Goal: Information Seeking & Learning: Check status

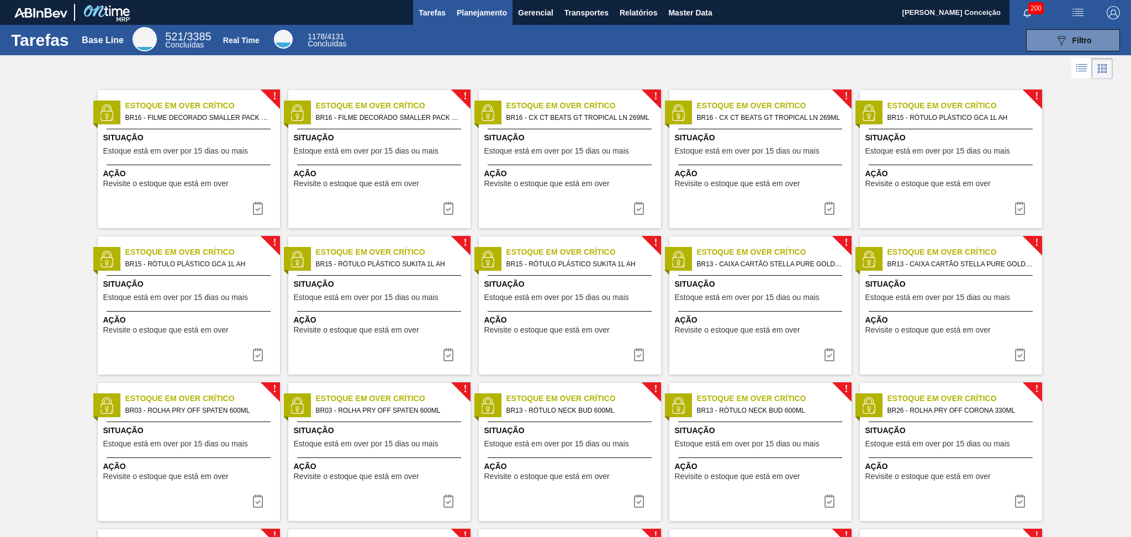
click at [475, 22] on button "Planejamento" at bounding box center [481, 12] width 61 height 25
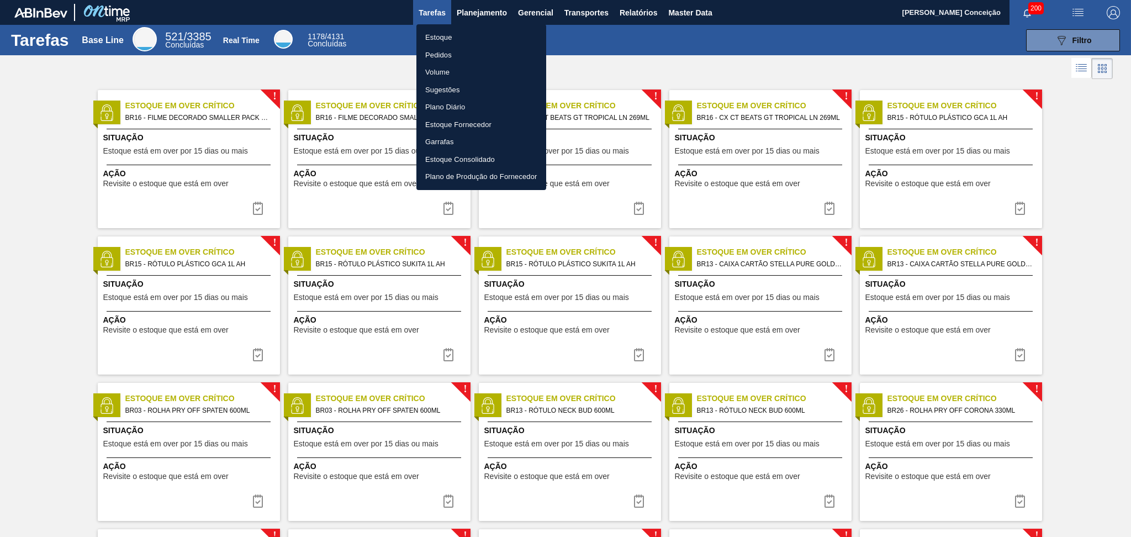
click at [468, 39] on li "Estoque" at bounding box center [481, 38] width 130 height 18
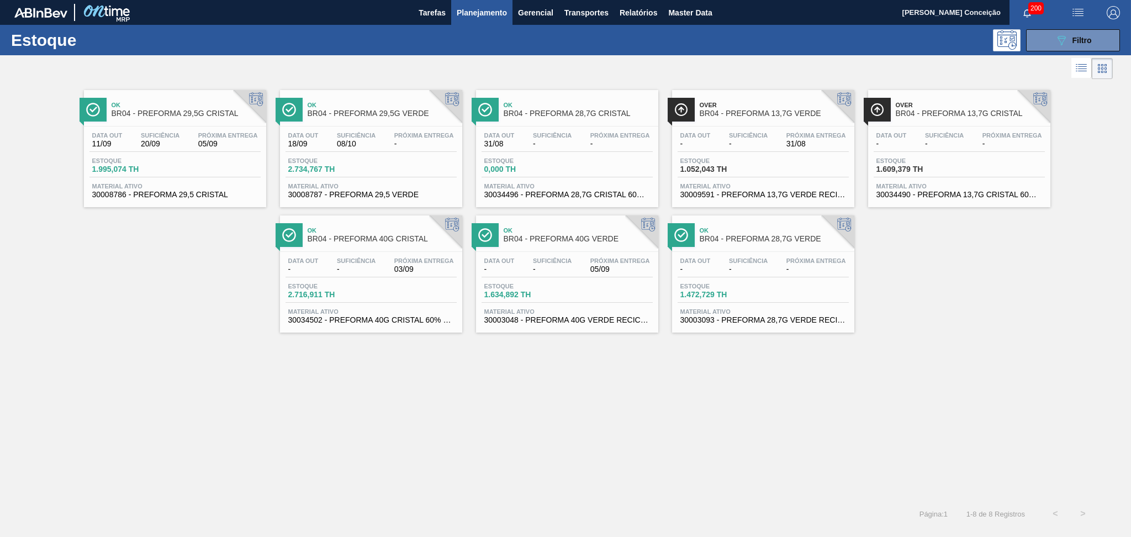
click at [148, 269] on div "Ok BR04 - PREFORMA 29,5G CRISTAL Data out 11/09 Suficiência 20/09 Próxima Entre…" at bounding box center [565, 207] width 1131 height 251
click at [158, 155] on div "Data out 11/09 Suficiência 20/09 Próxima Entrega 05/09 Estoque 1.995,074 TH Mat…" at bounding box center [175, 163] width 182 height 75
click at [346, 126] on div "Data out 18/09 Suficiência 08/10 Próxima Entrega - Estoque 2.734,767 TH Materia…" at bounding box center [371, 163] width 182 height 75
click at [575, 138] on div "Data out 31/08 Suficiência - Próxima Entrega -" at bounding box center [567, 142] width 171 height 20
click at [780, 134] on div "Data out - Suficiência - Próxima Entrega 31/08" at bounding box center [763, 142] width 171 height 20
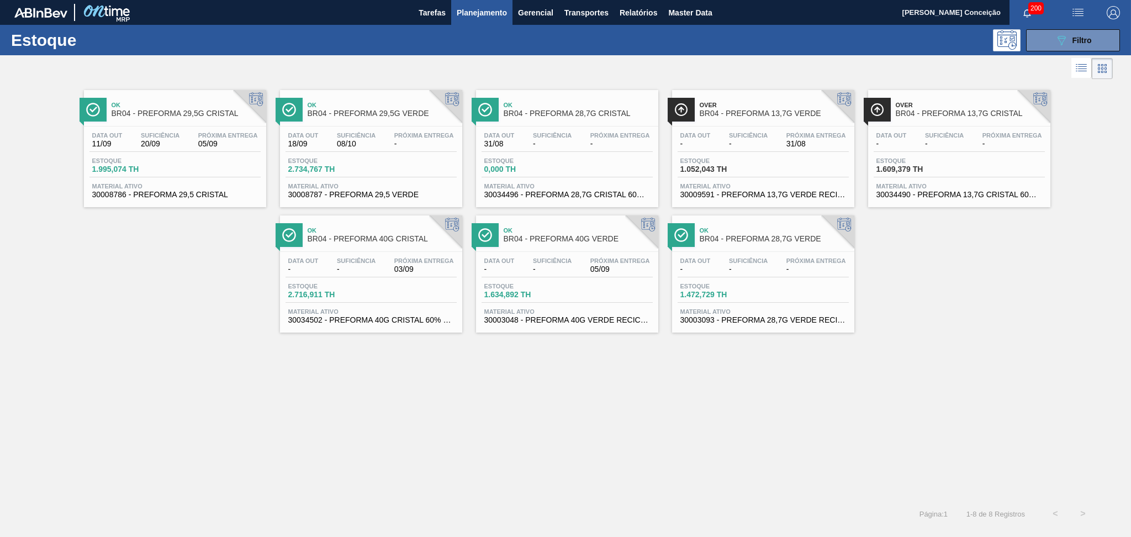
click at [941, 126] on div at bounding box center [959, 126] width 164 height 1
click at [410, 244] on div "Ok BR04 - PREFORMA 40G CRISTAL" at bounding box center [382, 235] width 149 height 25
click at [602, 239] on span "BR04 - PREFORMA 40G VERDE" at bounding box center [578, 239] width 149 height 8
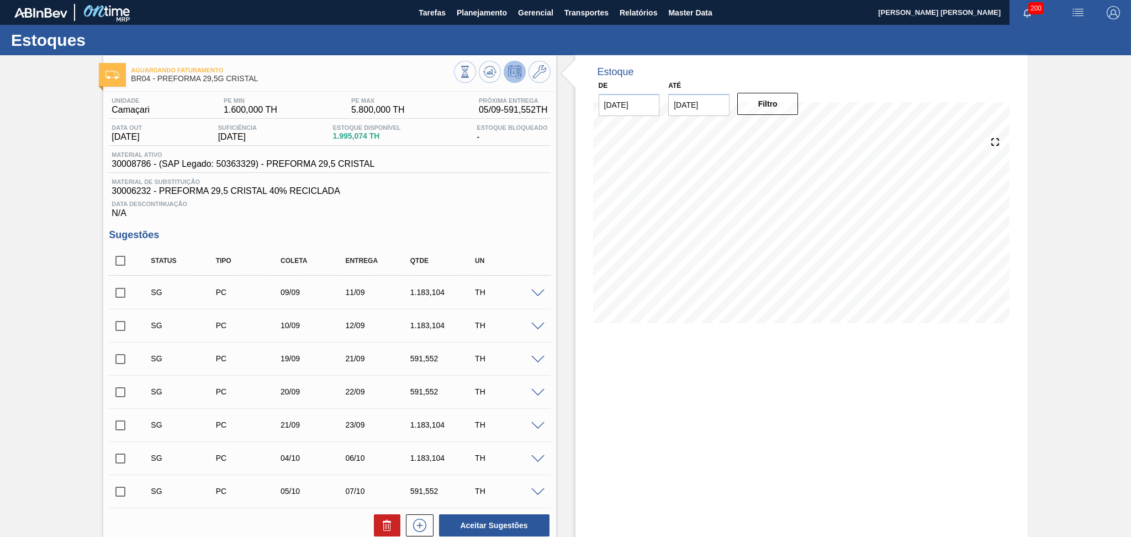
click at [115, 269] on input "checkbox" at bounding box center [120, 260] width 23 height 23
checkbox input "true"
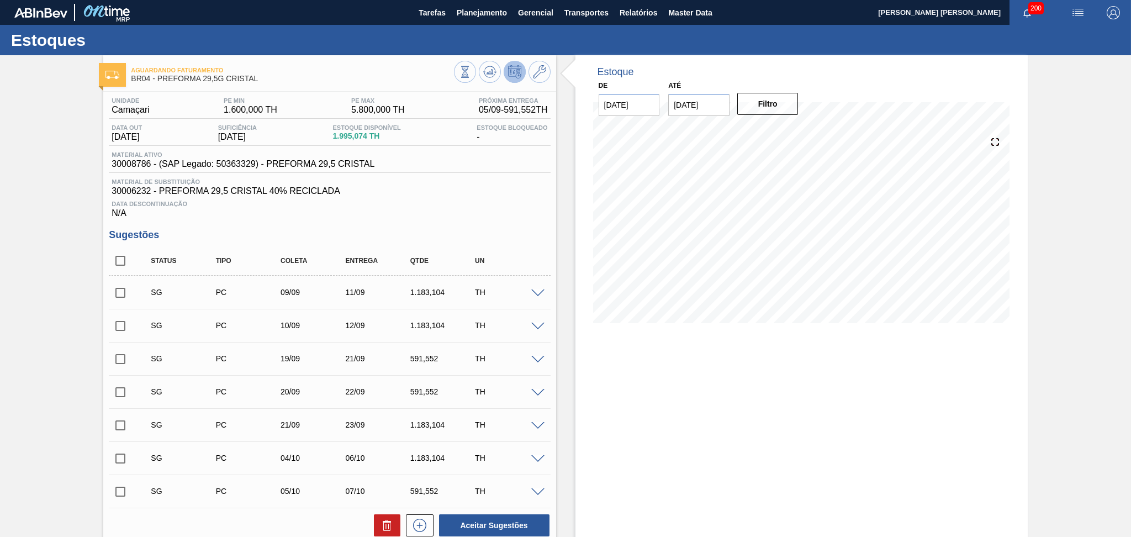
checkbox input "true"
click at [382, 527] on icon at bounding box center [386, 525] width 13 height 13
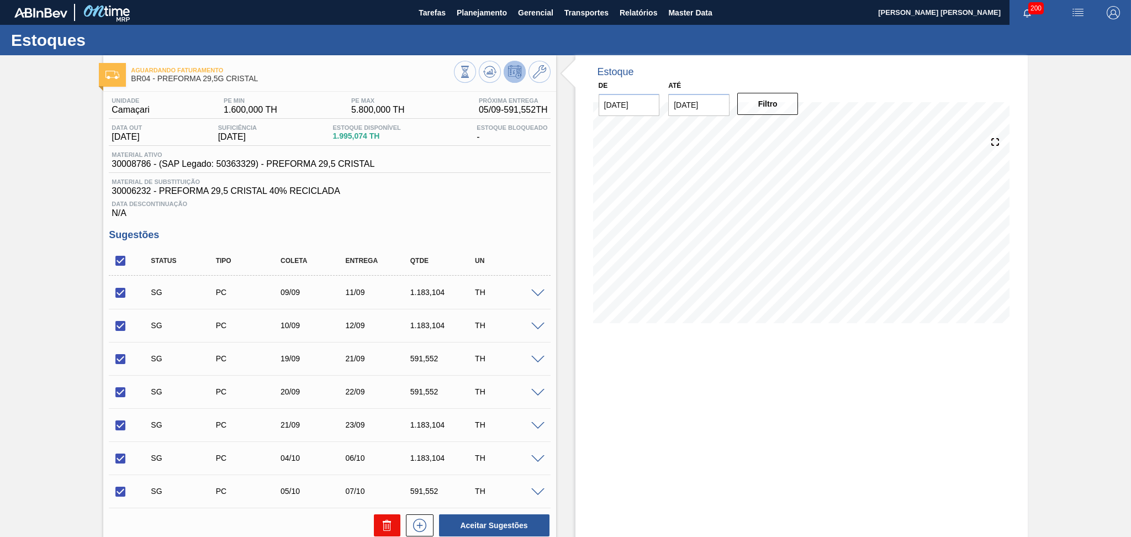
checkbox input "false"
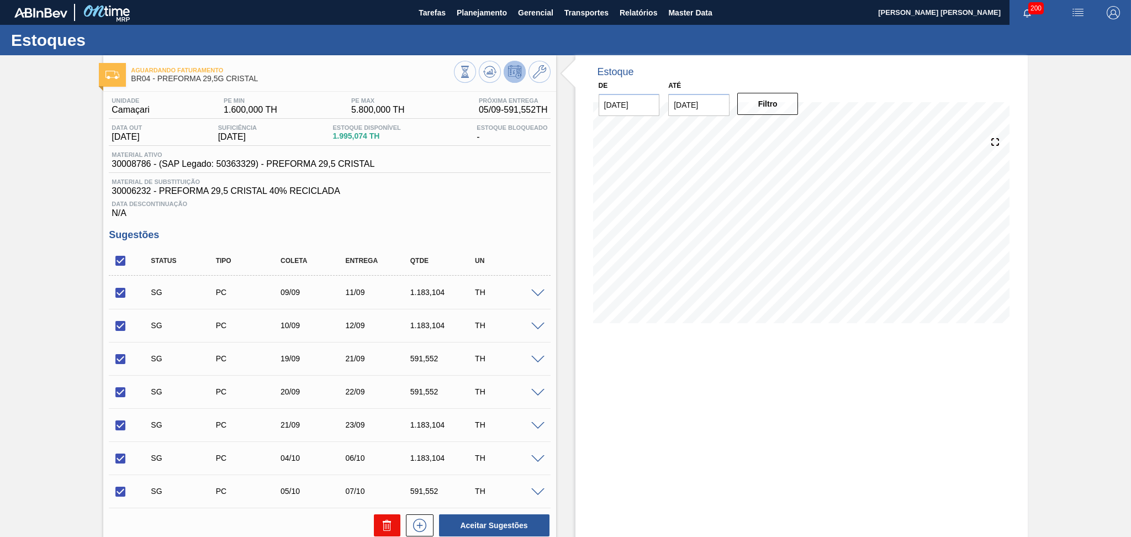
checkbox input "false"
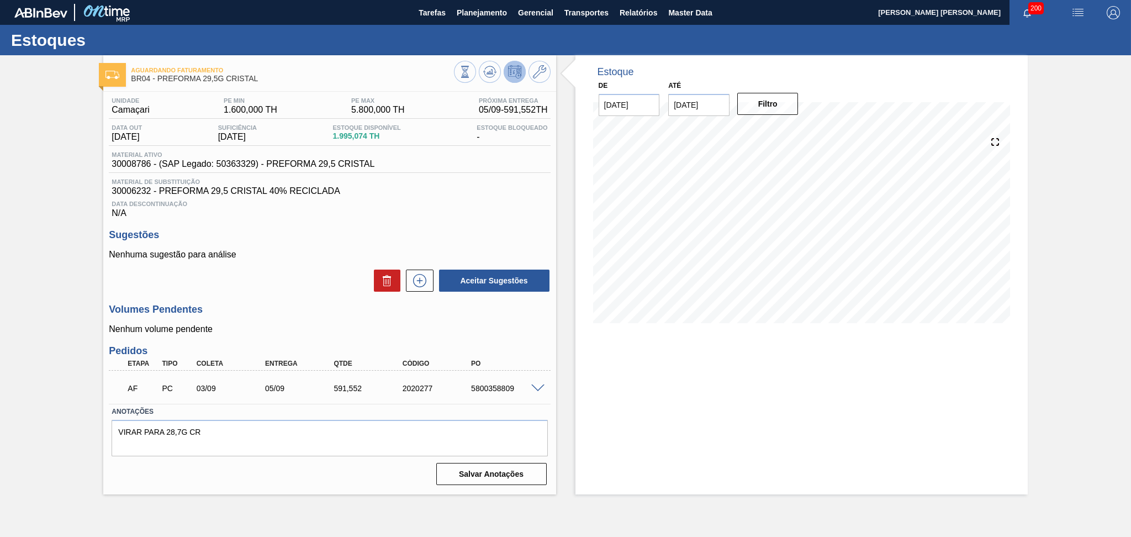
click at [489, 197] on div "Data Descontinuação N/A" at bounding box center [329, 207] width 441 height 22
click at [467, 72] on icon at bounding box center [465, 72] width 12 height 12
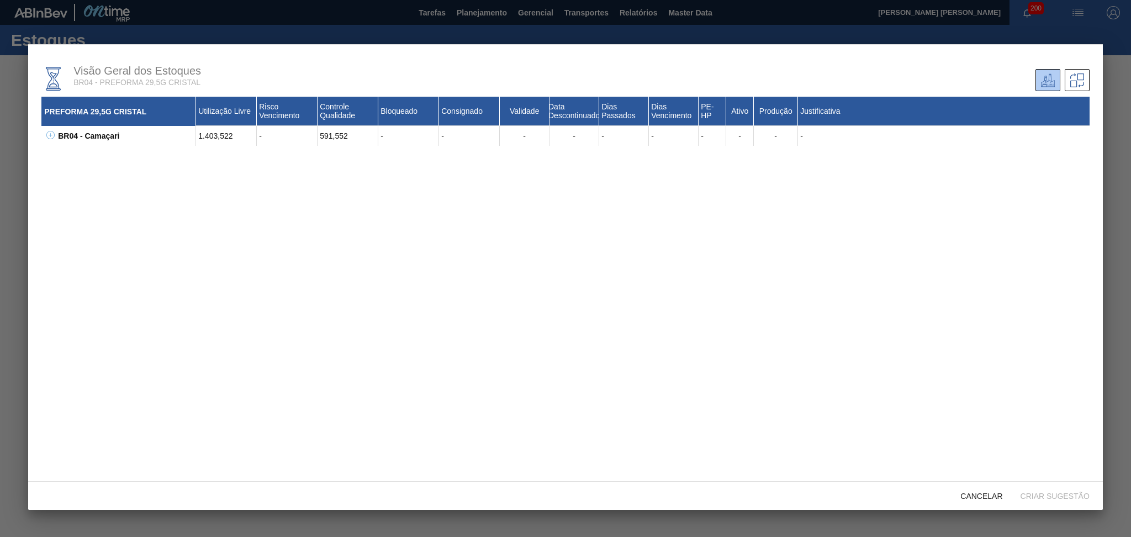
click at [50, 138] on icon at bounding box center [50, 135] width 8 height 8
click at [65, 174] on icon at bounding box center [64, 175] width 8 height 8
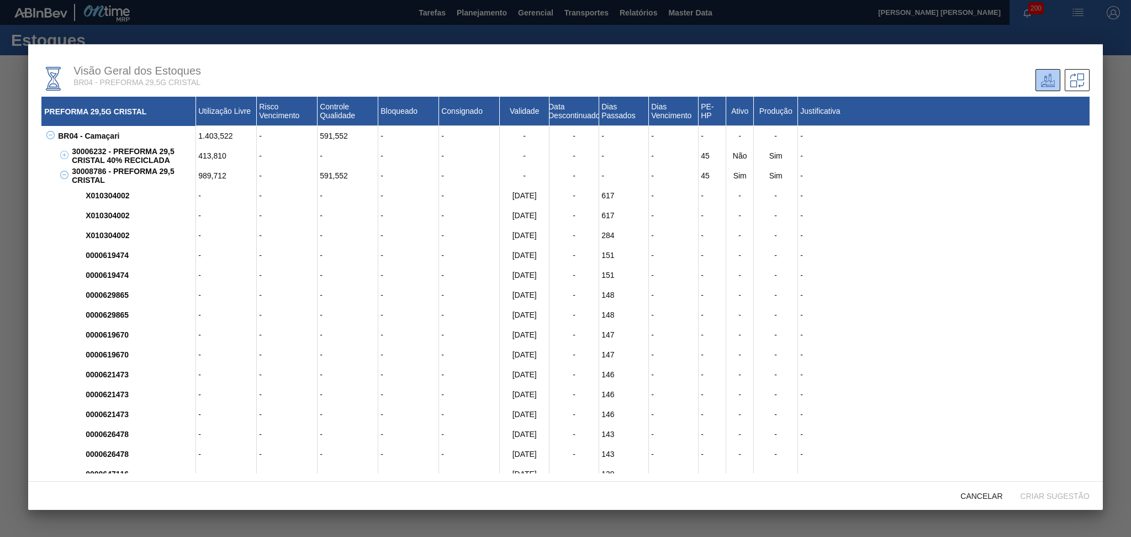
click at [65, 174] on icon at bounding box center [64, 175] width 8 height 8
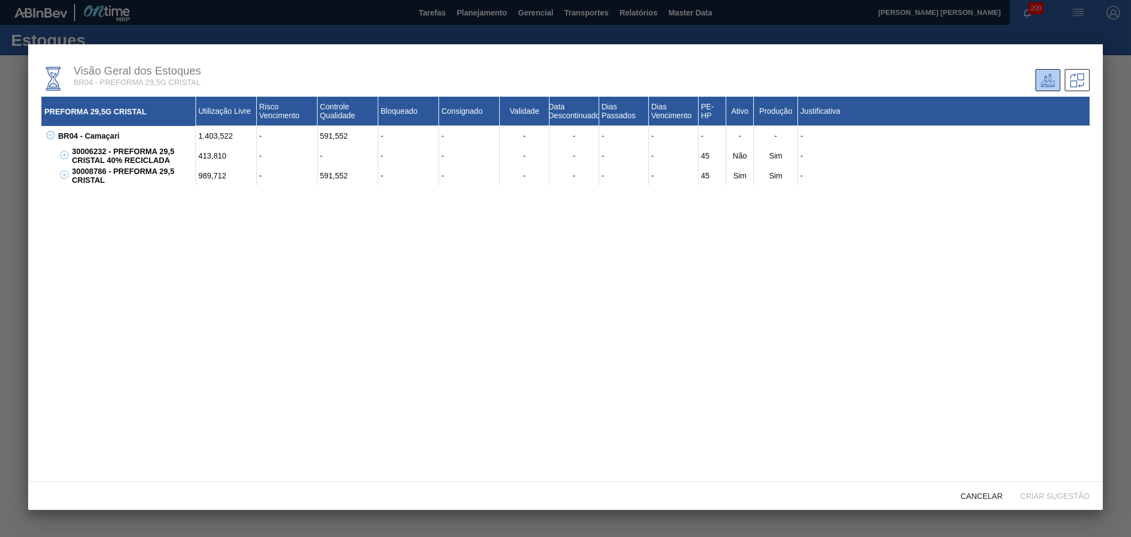
click at [65, 154] on icon at bounding box center [64, 155] width 8 height 8
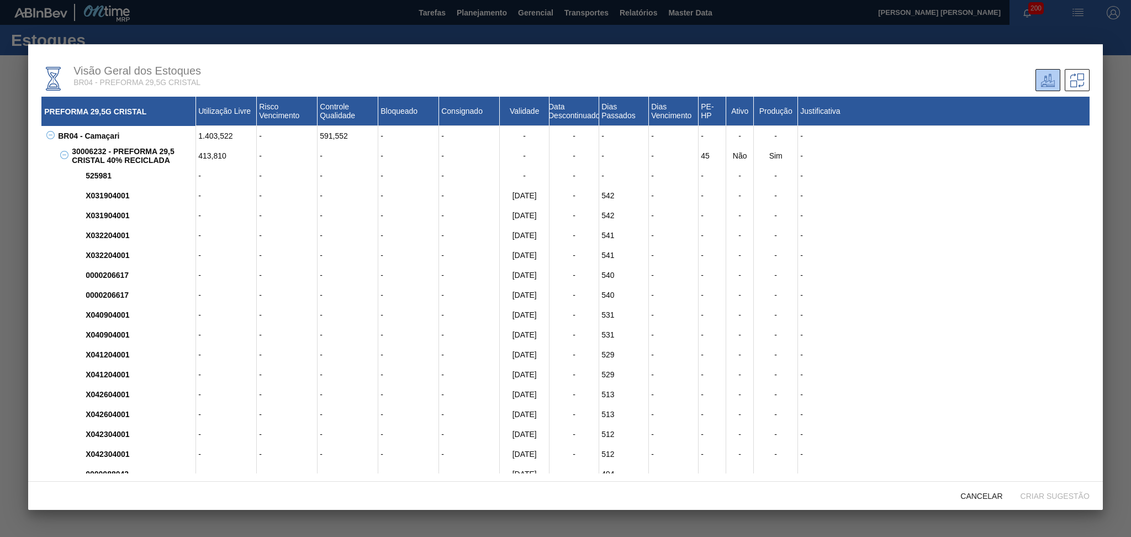
click at [65, 154] on icon at bounding box center [64, 155] width 8 height 8
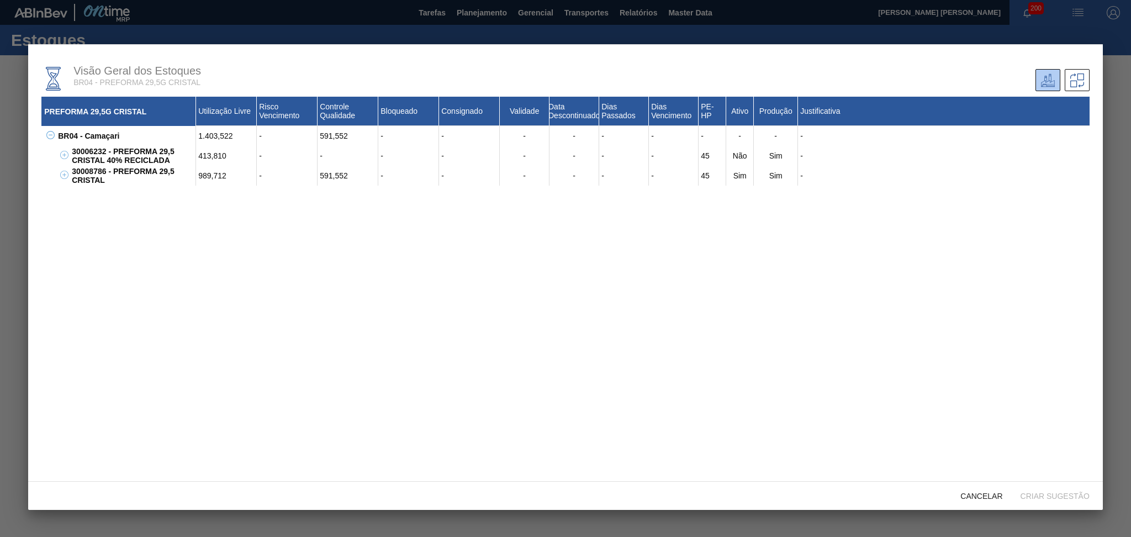
scroll to position [6, 0]
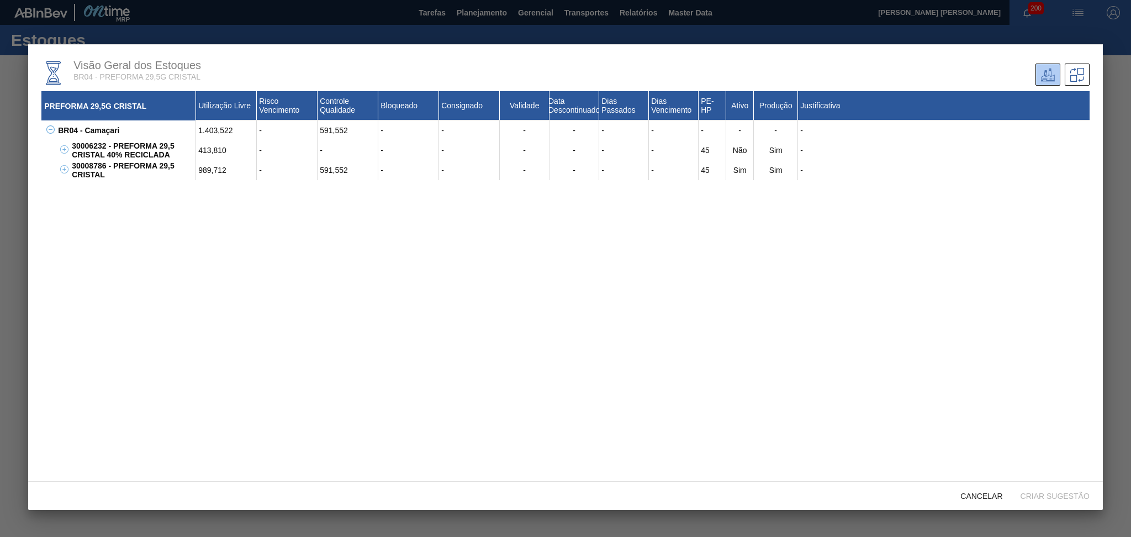
click at [60, 150] on icon at bounding box center [64, 149] width 8 height 8
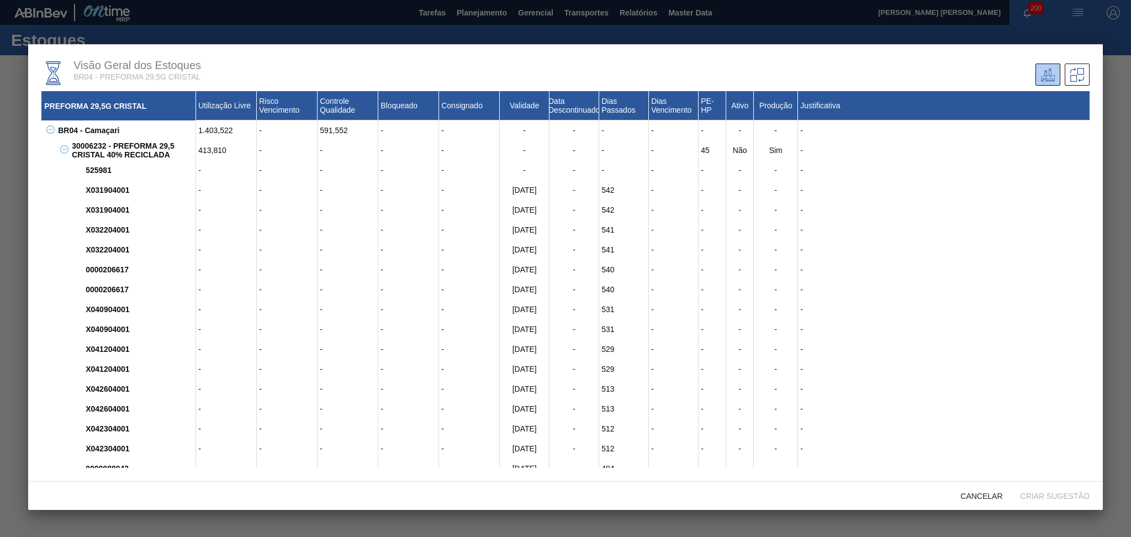
click at [60, 150] on icon at bounding box center [64, 149] width 8 height 8
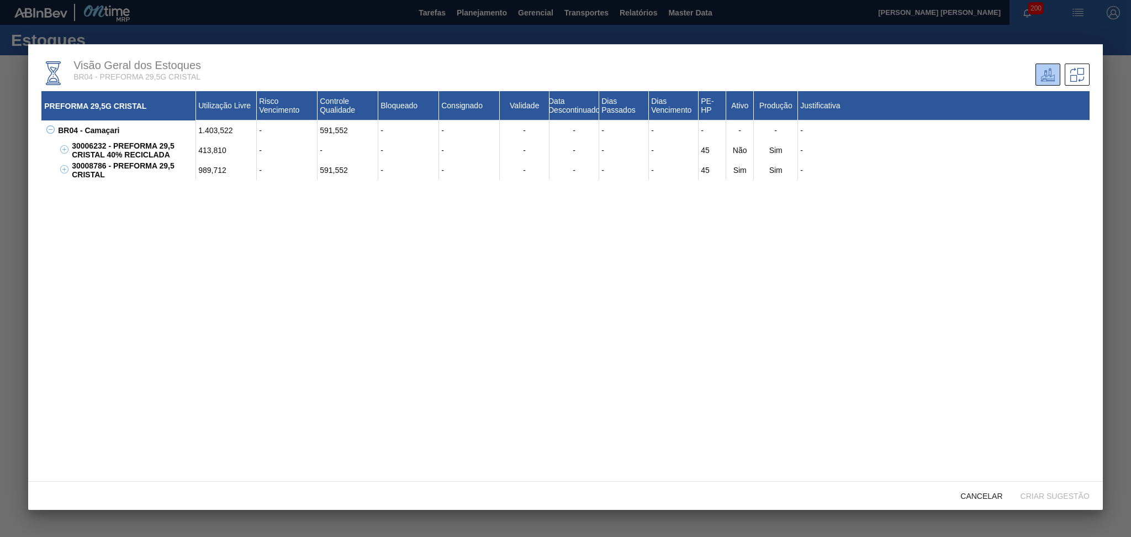
click at [119, 36] on div at bounding box center [565, 268] width 1131 height 537
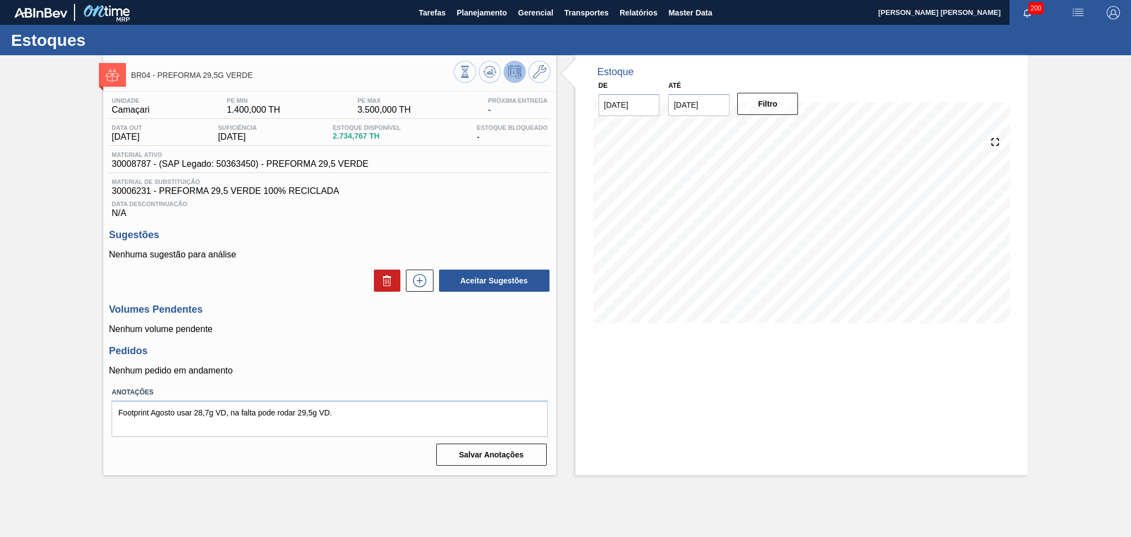
click at [490, 210] on div "Data Descontinuação N/A" at bounding box center [329, 207] width 441 height 22
click at [489, 67] on icon at bounding box center [489, 71] width 13 height 13
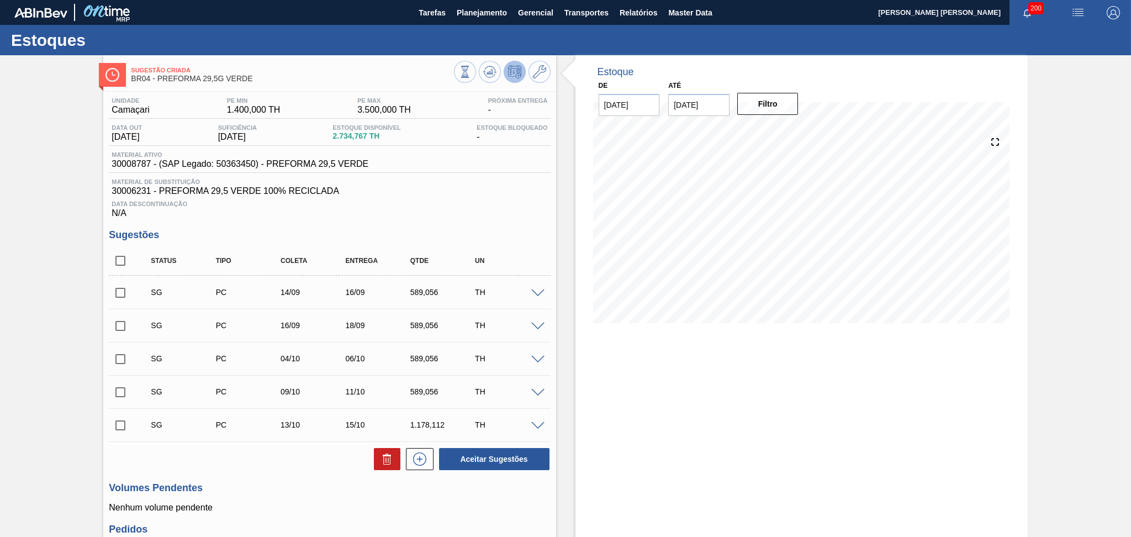
click at [115, 260] on input "checkbox" at bounding box center [120, 260] width 23 height 23
checkbox input "true"
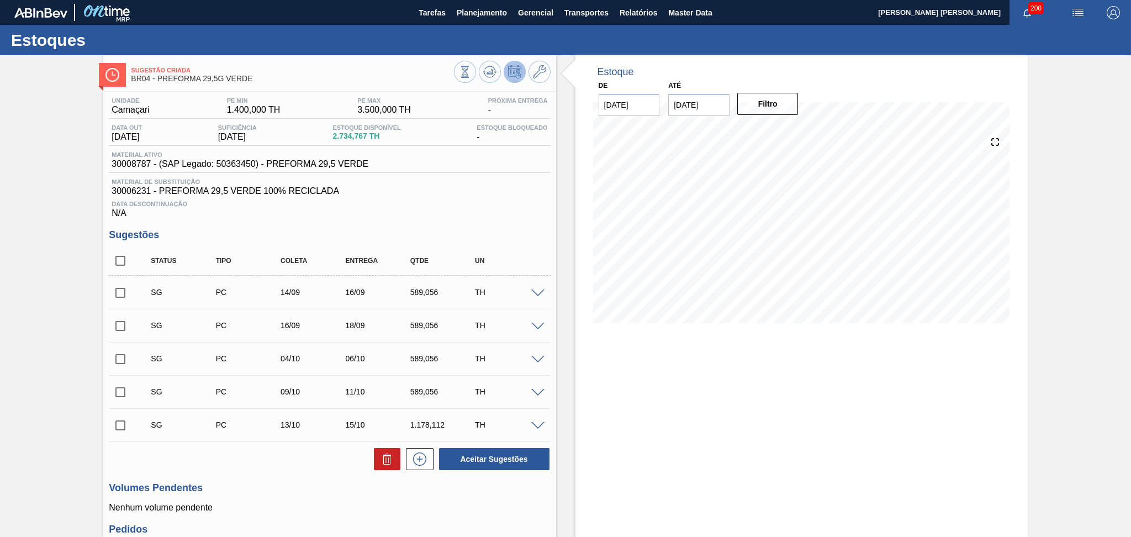
checkbox input "true"
click at [393, 457] on button at bounding box center [387, 459] width 27 height 22
checkbox input "false"
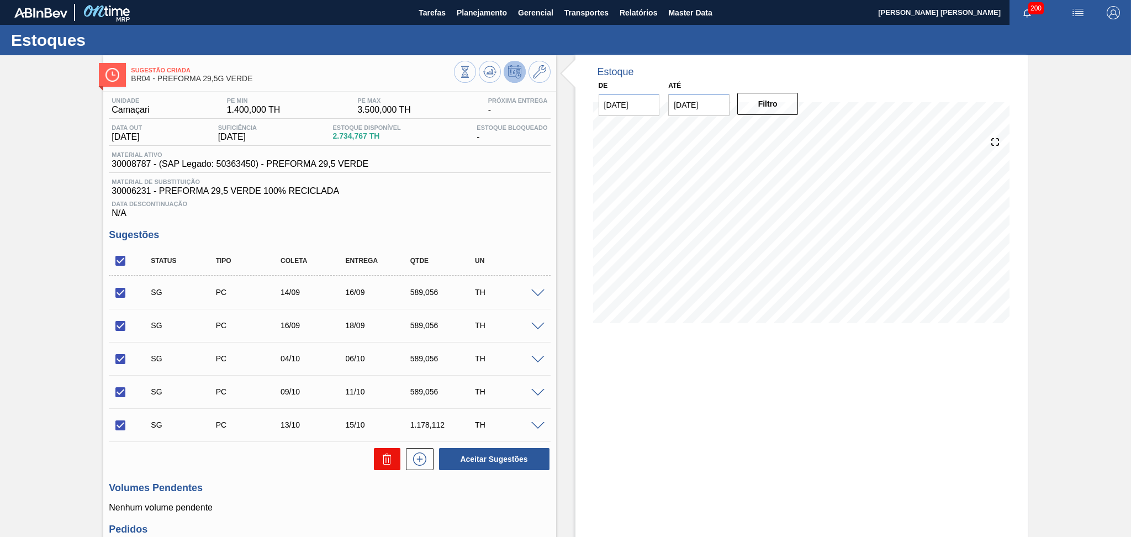
checkbox input "false"
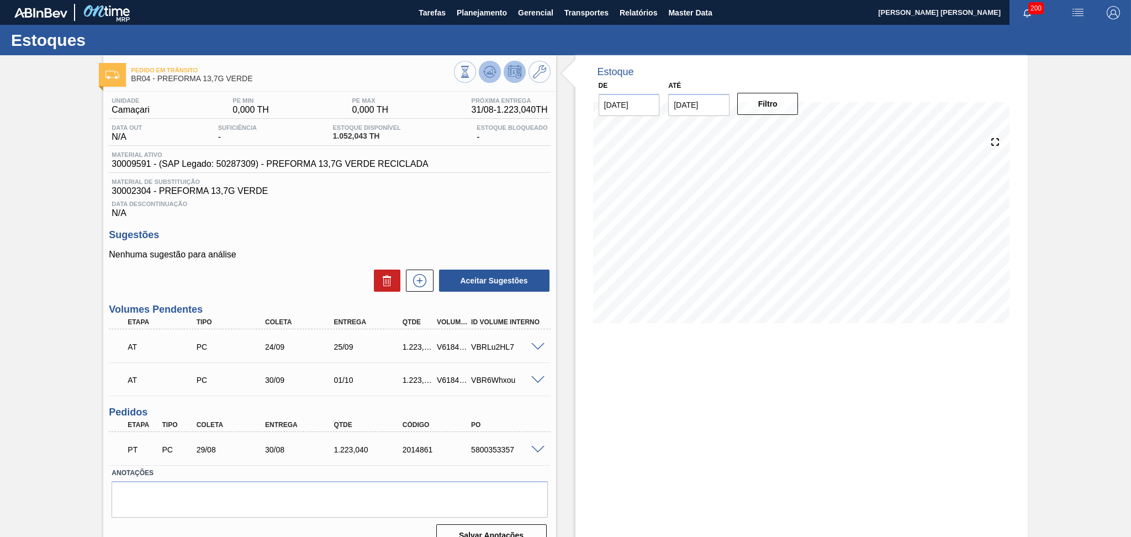
click at [483, 76] on icon at bounding box center [489, 71] width 13 height 13
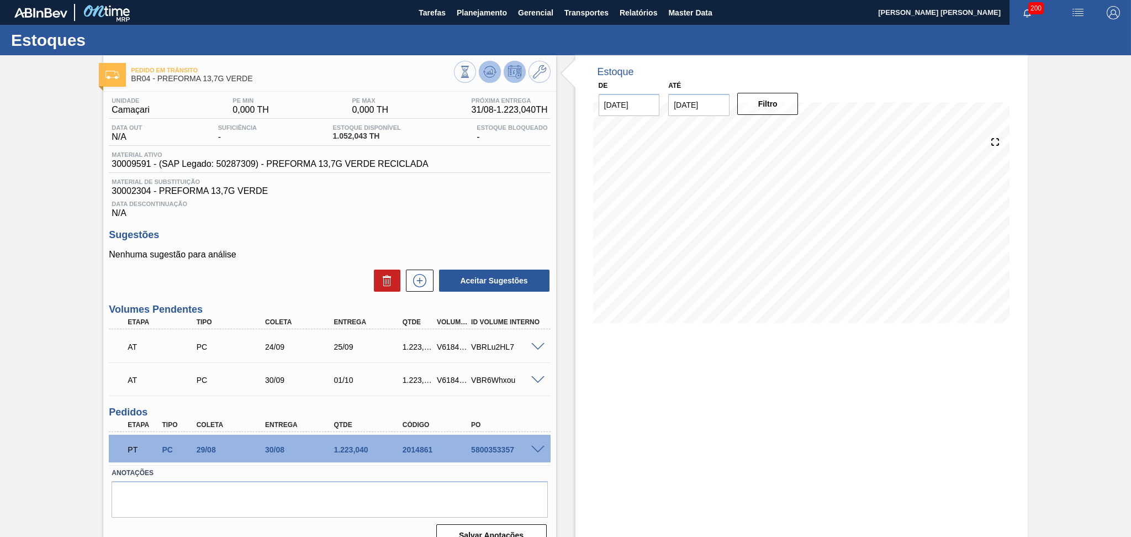
click at [484, 77] on icon at bounding box center [489, 71] width 13 height 13
drag, startPoint x: 136, startPoint y: 525, endPoint x: 588, endPoint y: 387, distance: 472.3
click at [588, 387] on div "Estoque De 31/08/2025 Até 10/10/2025 Filtro 11/09 Projeção de Estoque 1,525.095…" at bounding box center [801, 305] width 452 height 500
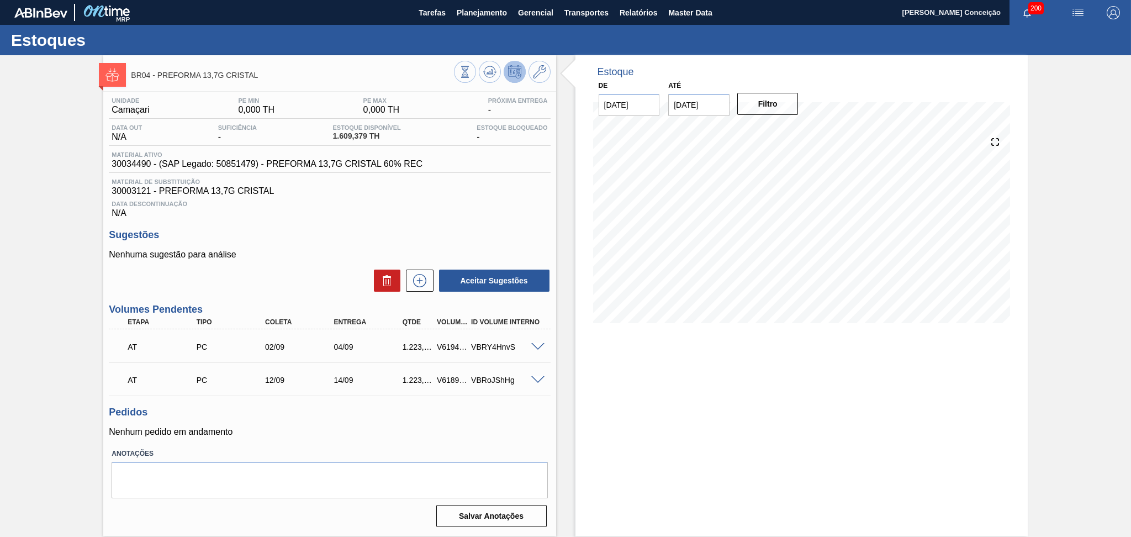
click at [525, 215] on div "Data Descontinuação N/A" at bounding box center [329, 207] width 441 height 22
click at [496, 71] on button at bounding box center [490, 72] width 22 height 22
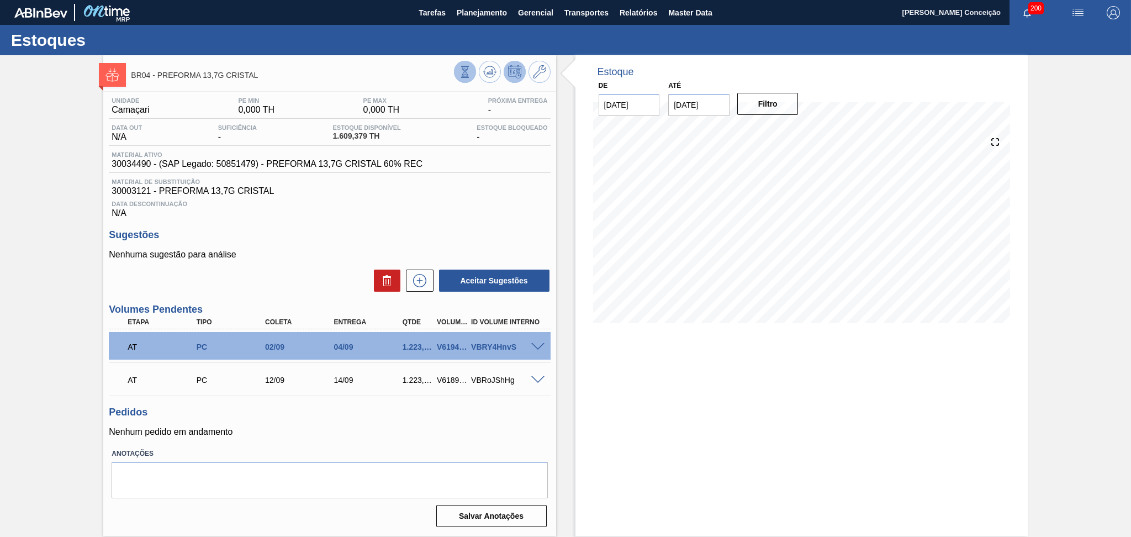
click at [469, 71] on icon at bounding box center [465, 72] width 12 height 12
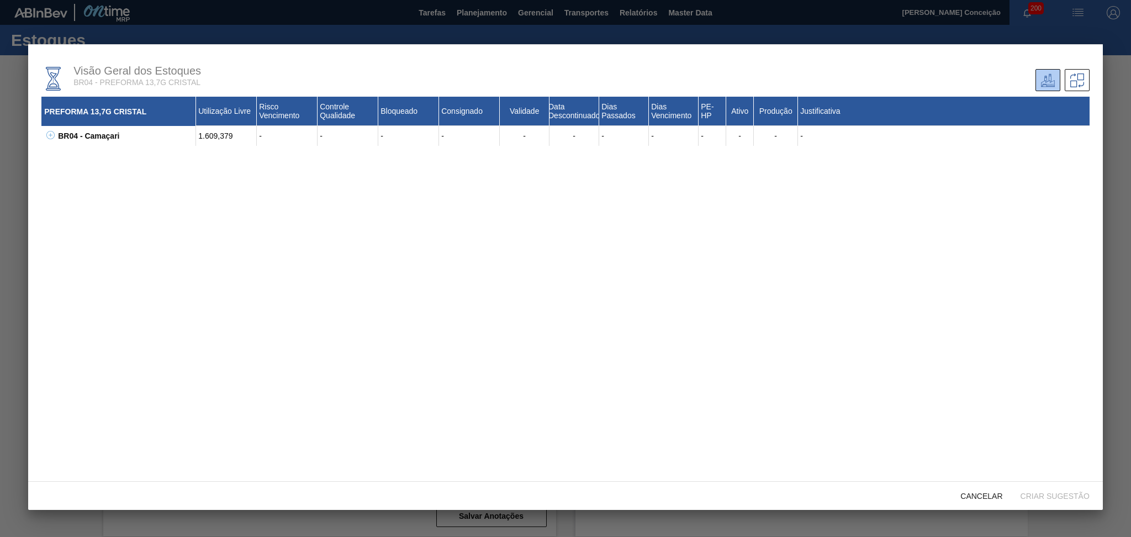
click at [45, 133] on button at bounding box center [48, 135] width 11 height 11
click at [64, 153] on icon at bounding box center [64, 155] width 1 height 4
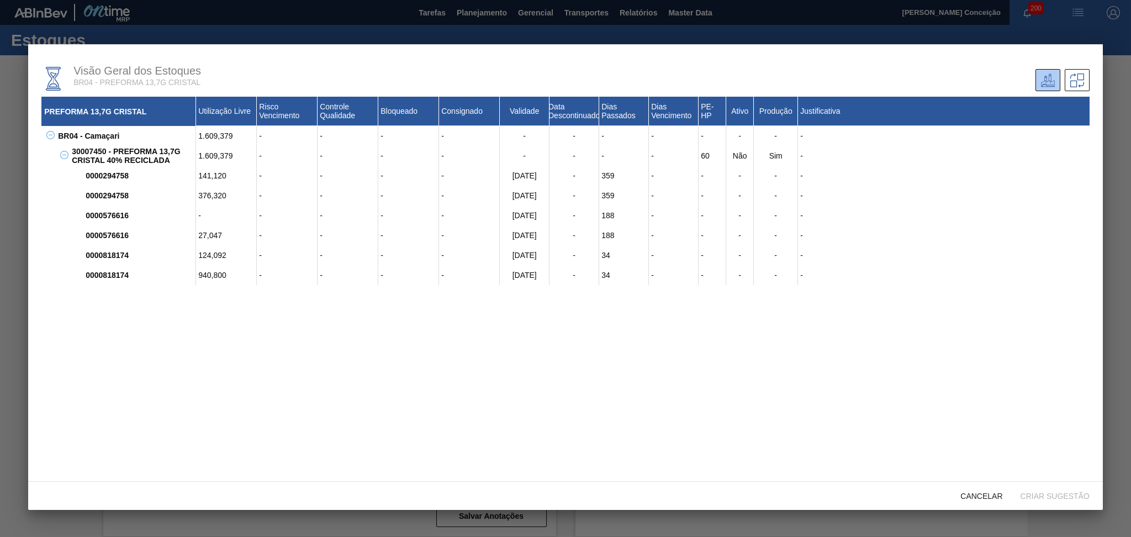
click at [230, 194] on div "376,320" at bounding box center [226, 196] width 61 height 20
click at [206, 175] on div "141,120" at bounding box center [226, 176] width 61 height 20
click at [212, 190] on div "376,320" at bounding box center [226, 196] width 61 height 20
click at [56, 12] on div at bounding box center [565, 268] width 1131 height 537
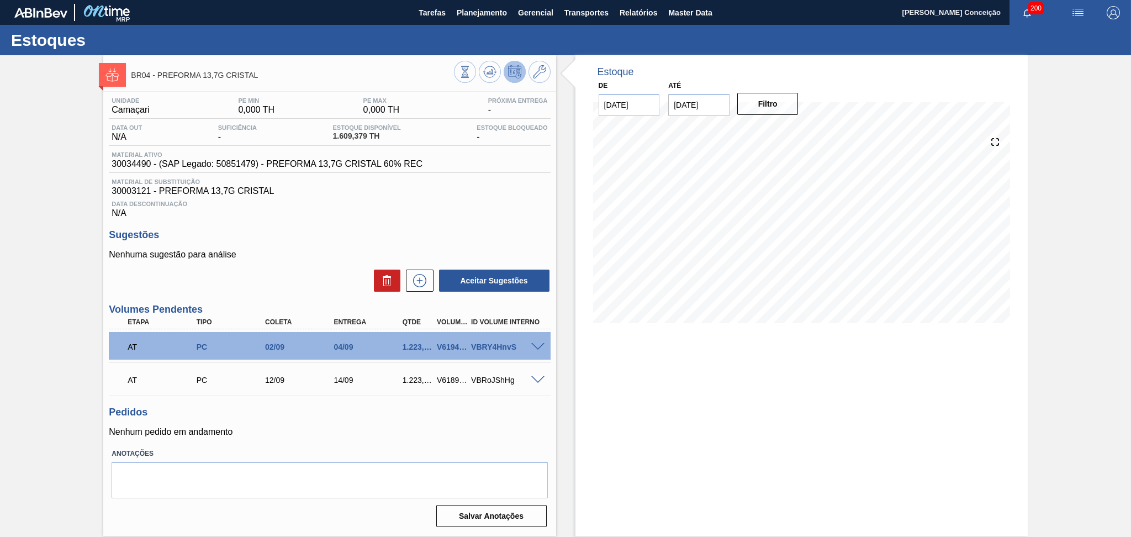
click at [430, 200] on span "Data Descontinuação" at bounding box center [330, 203] width 436 height 7
click at [333, 255] on p "Nenhuma sugestão para análise" at bounding box center [329, 255] width 441 height 10
click at [446, 194] on span "30003121 - PREFORMA 13,7G CRISTAL" at bounding box center [330, 191] width 436 height 10
click at [271, 282] on div "Aceitar Sugestões" at bounding box center [329, 280] width 441 height 24
click at [470, 70] on icon at bounding box center [465, 72] width 12 height 12
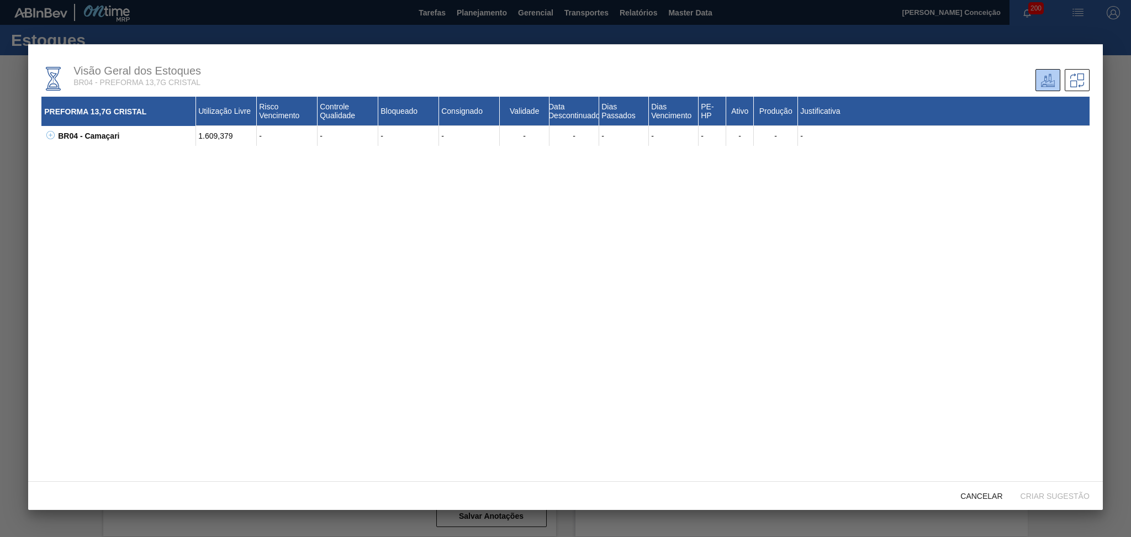
click at [51, 137] on icon at bounding box center [50, 135] width 8 height 8
click at [62, 154] on icon at bounding box center [64, 155] width 8 height 8
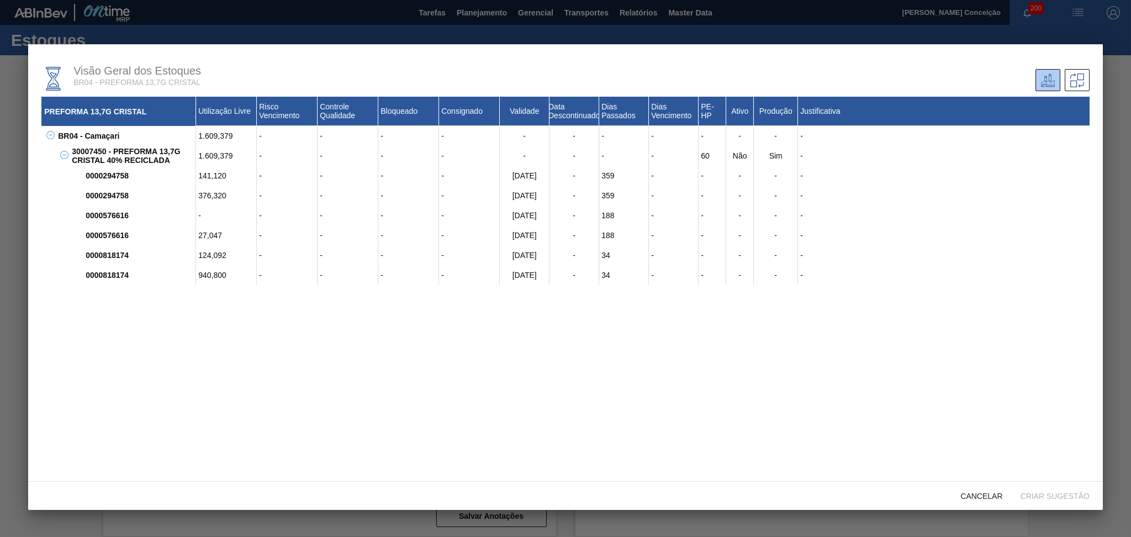
click at [231, 210] on div "-" at bounding box center [226, 215] width 61 height 20
click at [118, 367] on div "PREFORMA 13,7G CRISTAL Utilização Livre Risco Vencimento Controle Qualidade Blo…" at bounding box center [565, 285] width 1048 height 377
click at [320, 26] on div at bounding box center [565, 268] width 1131 height 537
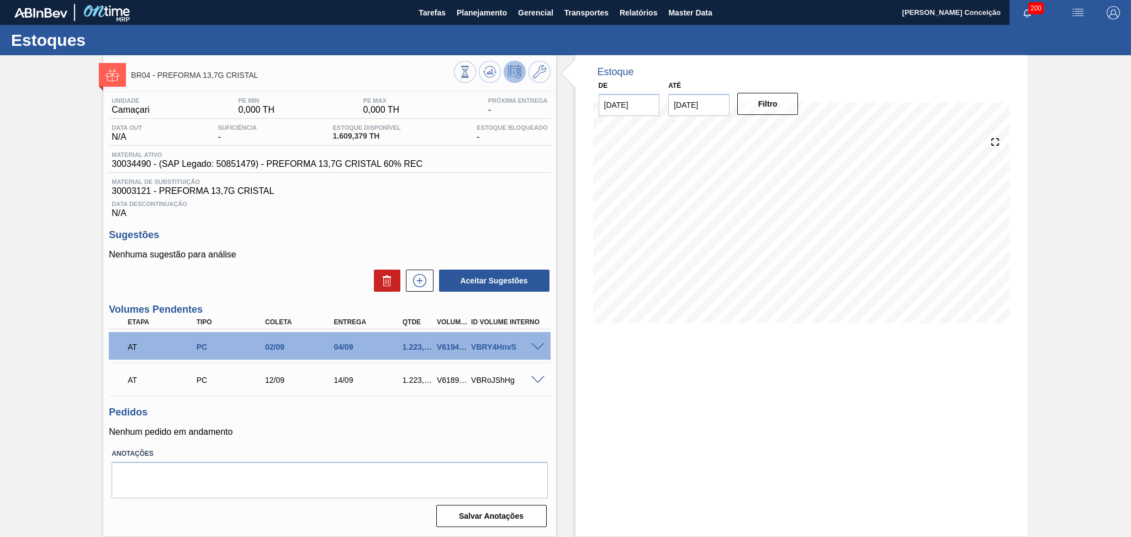
click at [453, 74] on span "BR04 - PREFORMA 13,7G CRISTAL" at bounding box center [292, 75] width 322 height 8
click at [463, 75] on icon at bounding box center [465, 72] width 12 height 12
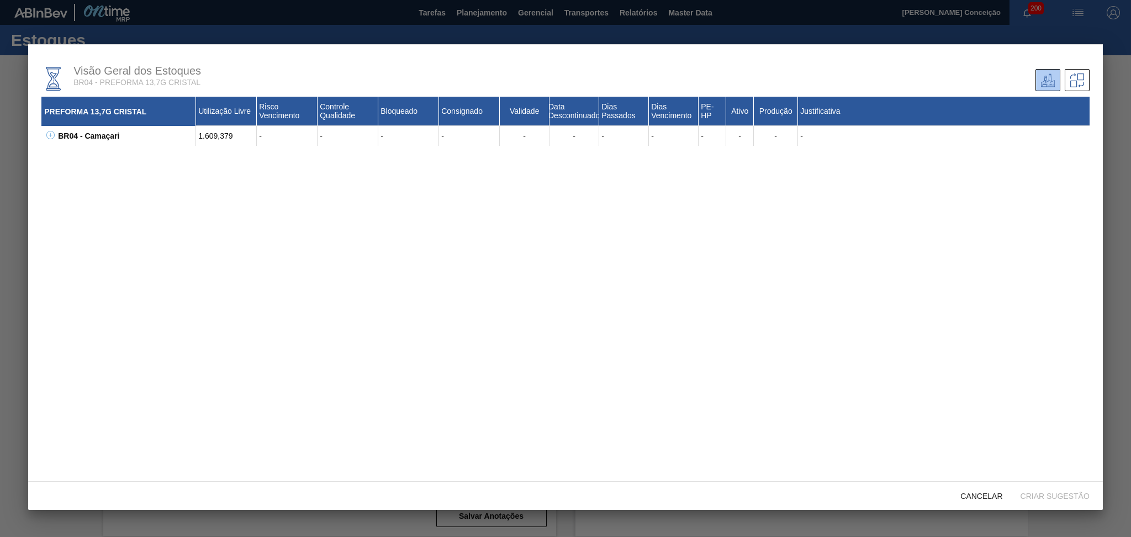
click at [50, 133] on icon at bounding box center [50, 135] width 8 height 8
click at [63, 158] on icon at bounding box center [64, 155] width 8 height 8
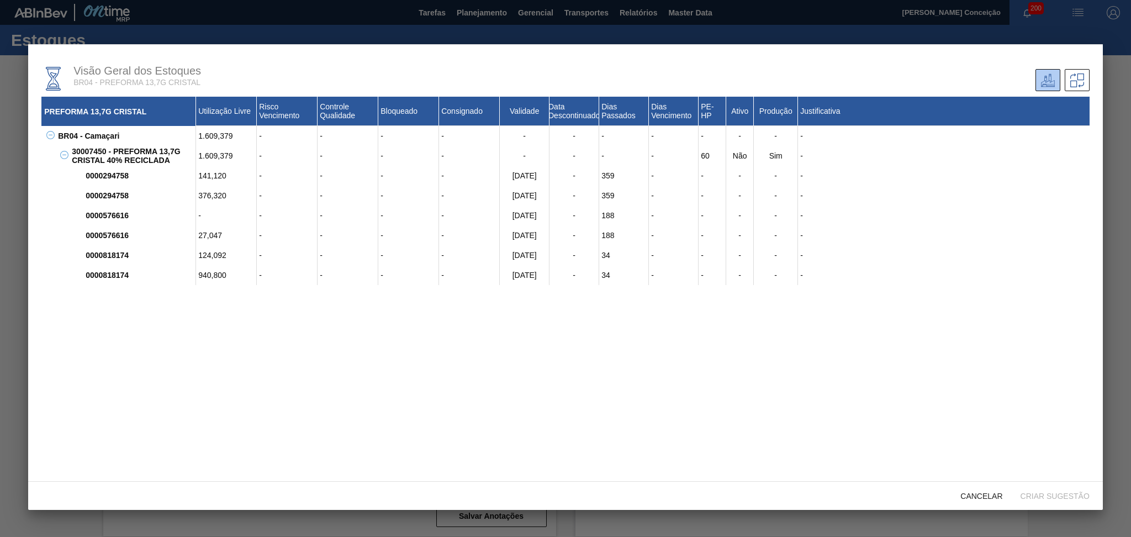
click at [272, 39] on div at bounding box center [565, 268] width 1131 height 537
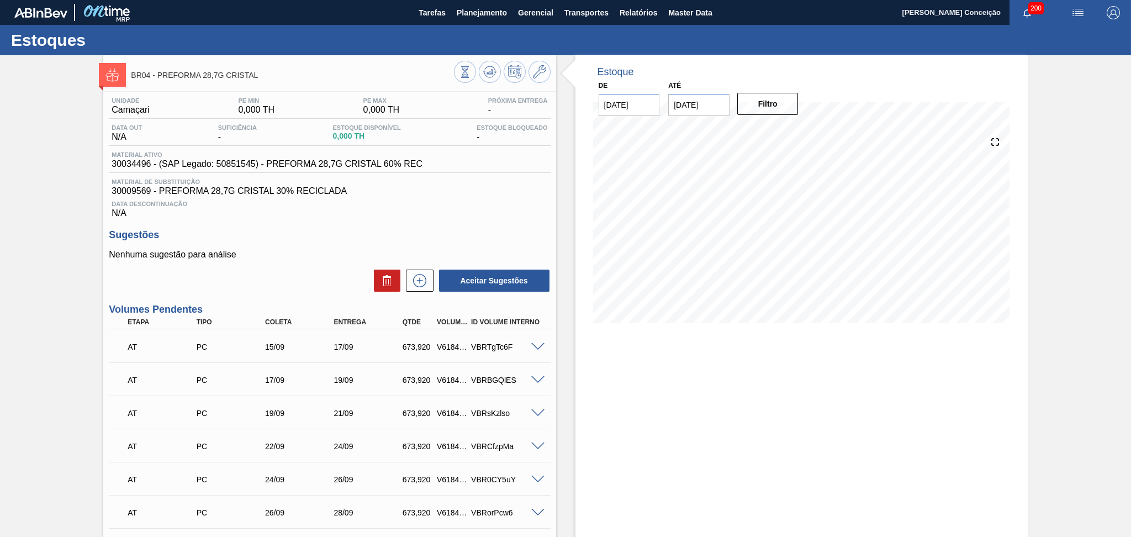
click at [369, 220] on div "Unidade Camaçari PE MIN 0,000 TH PE MAX 0,000 TH Próxima Entrega - Data out N/A…" at bounding box center [329, 394] width 452 height 605
click at [487, 73] on icon at bounding box center [487, 73] width 1 height 2
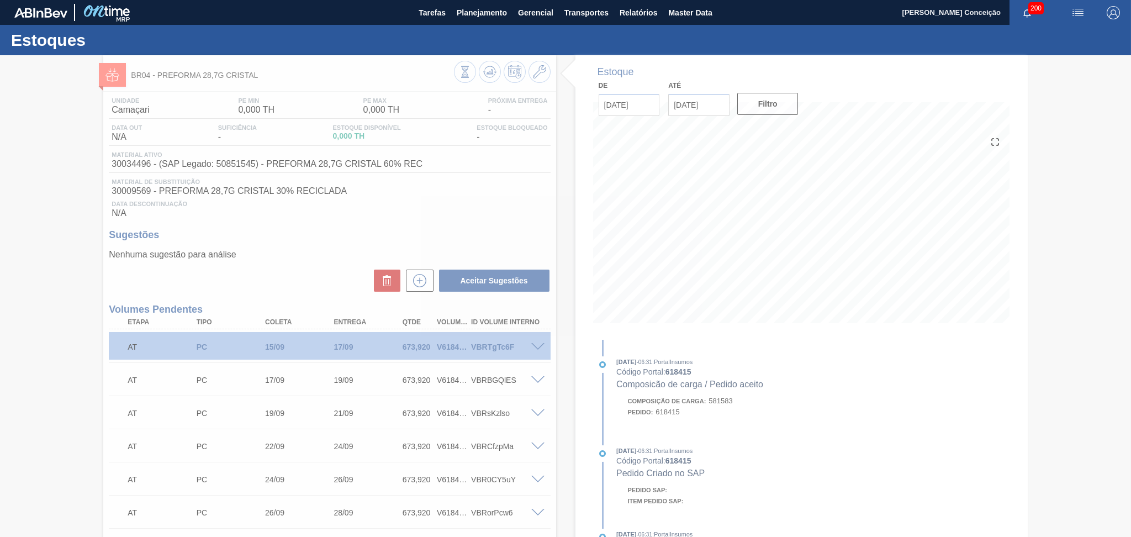
click at [454, 231] on div at bounding box center [565, 296] width 1131 height 482
